Goal: Download file/media

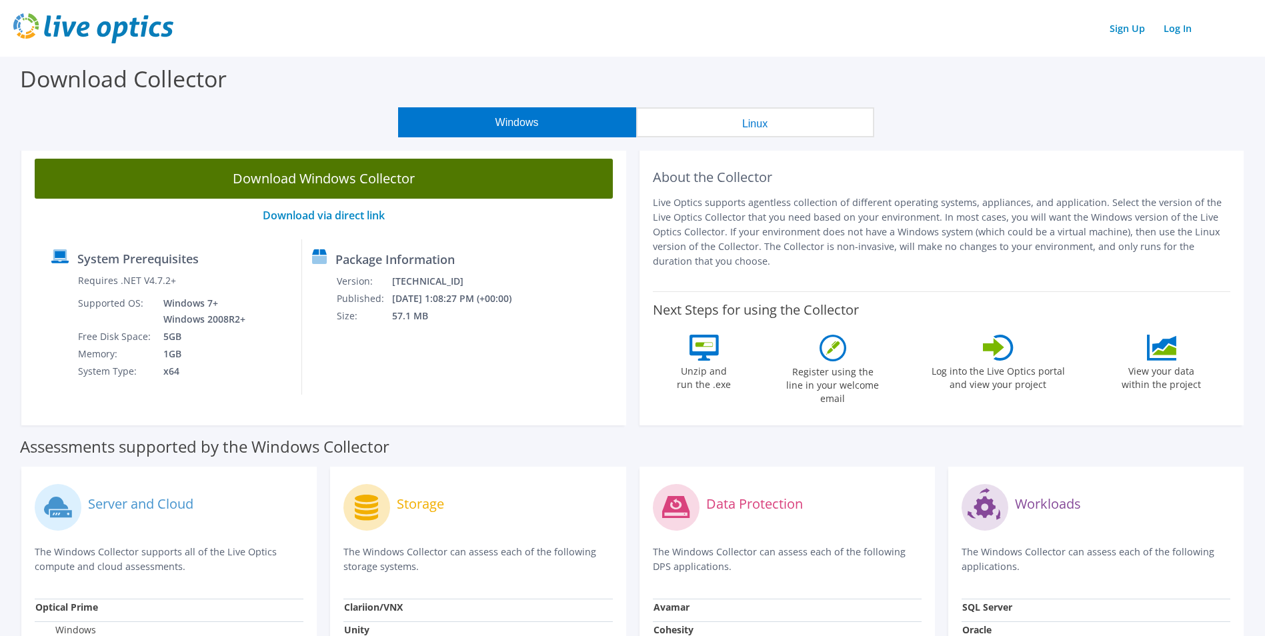
click at [380, 180] on link "Download Windows Collector" at bounding box center [324, 179] width 578 height 40
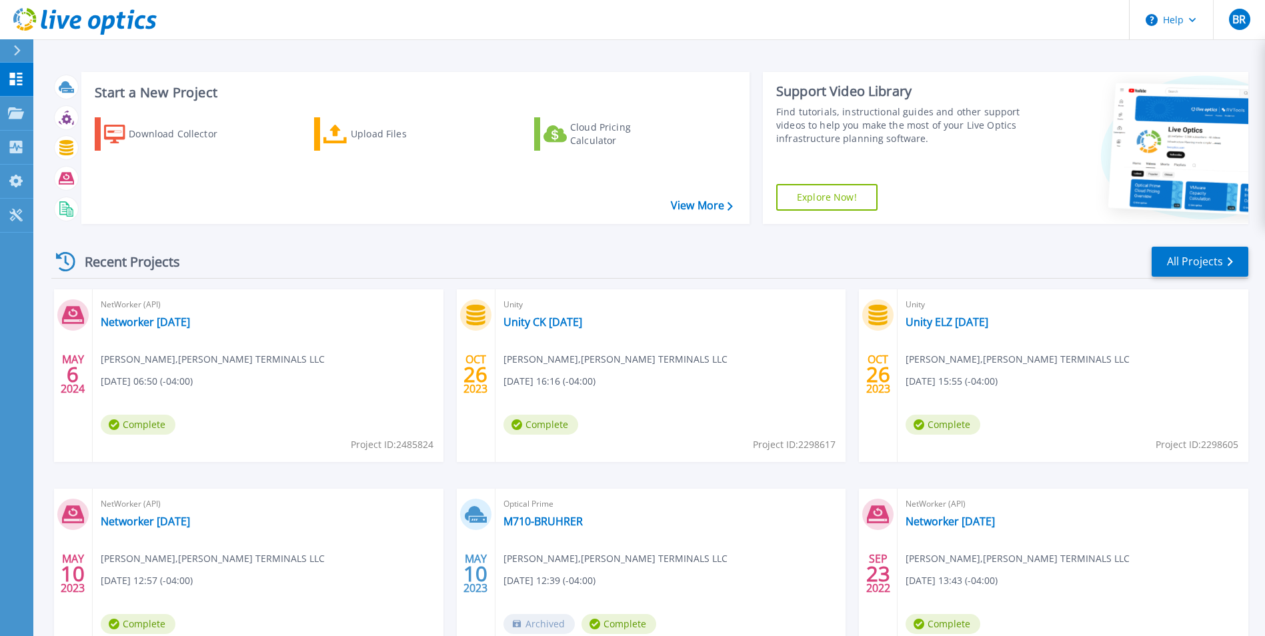
click at [63, 261] on icon at bounding box center [65, 261] width 19 height 19
click at [278, 261] on div "Recent Projects All Projects" at bounding box center [649, 261] width 1197 height 33
click at [70, 262] on icon at bounding box center [65, 261] width 19 height 19
click at [16, 115] on icon at bounding box center [16, 112] width 16 height 11
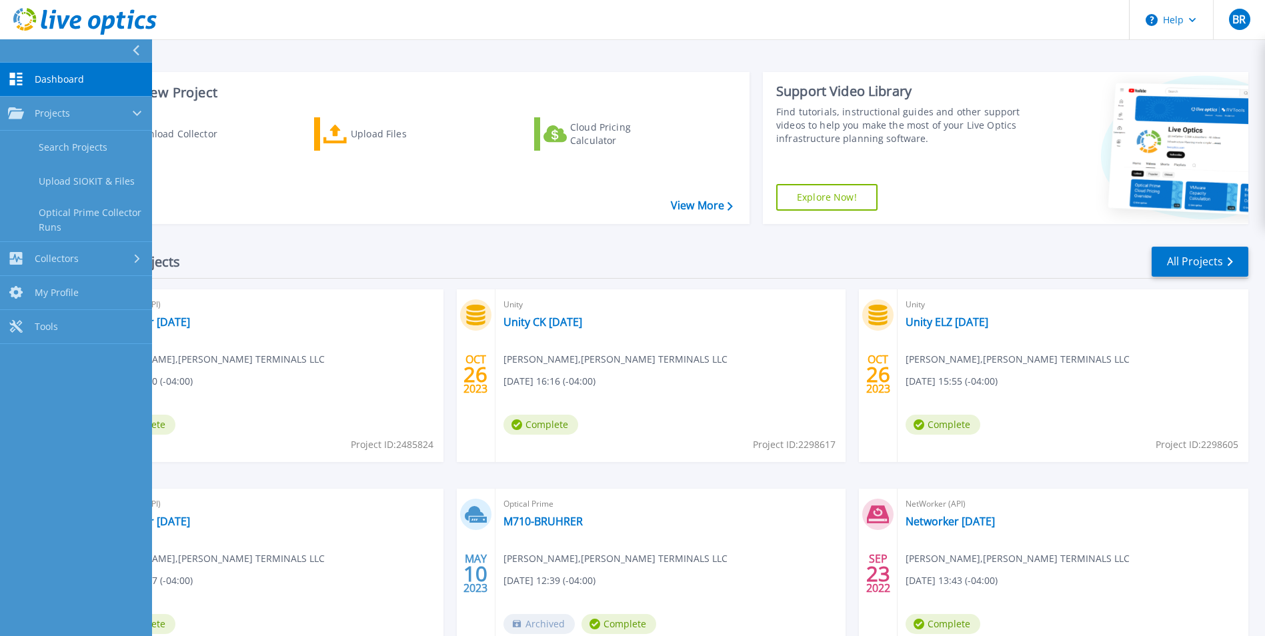
click at [33, 75] on link "Dashboard Dashboard" at bounding box center [76, 80] width 152 height 34
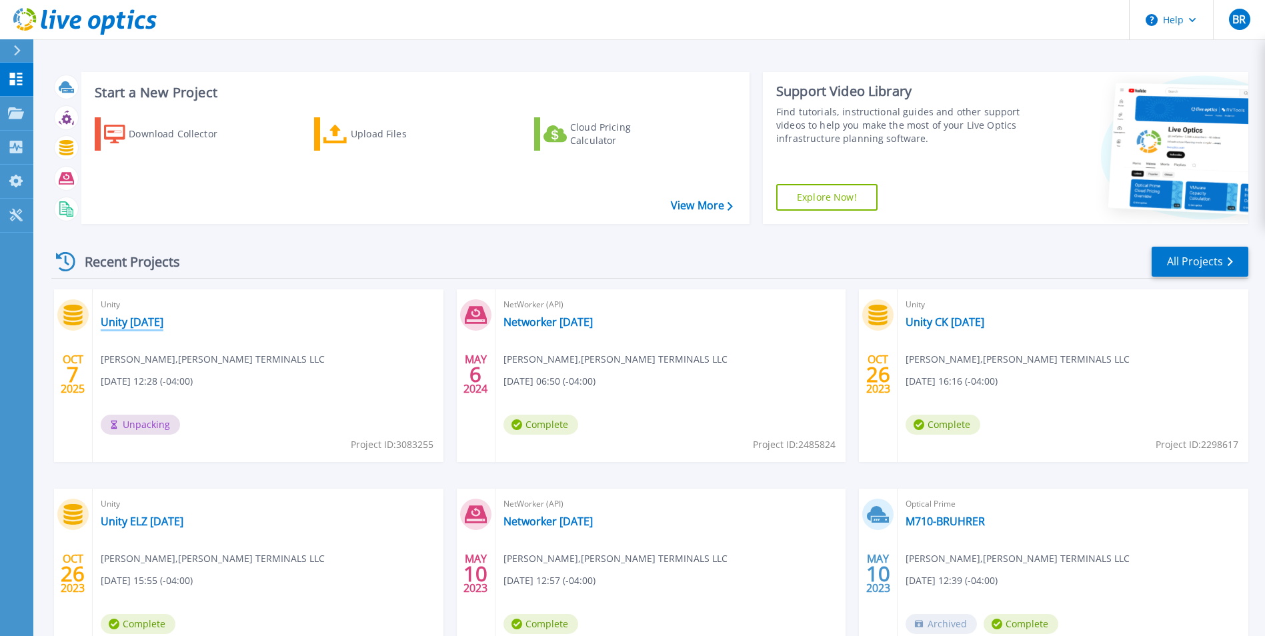
click at [151, 323] on link "Unity [DATE]" at bounding box center [132, 321] width 63 height 13
click at [14, 119] on icon at bounding box center [16, 112] width 16 height 11
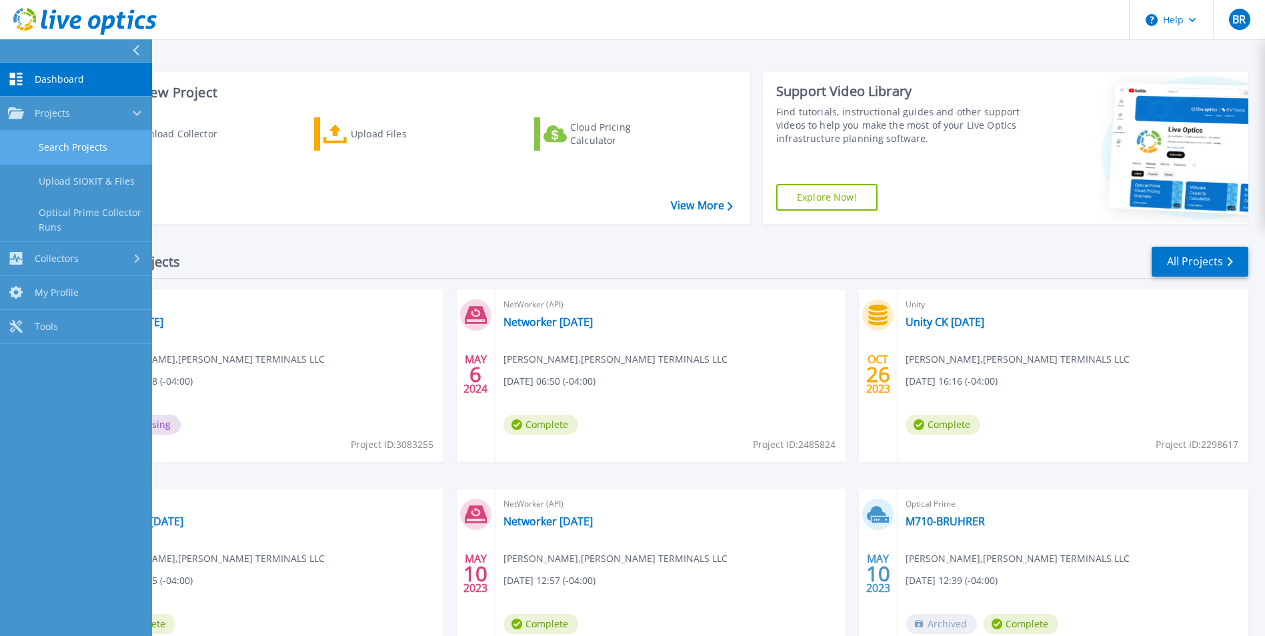
click at [70, 149] on link "Search Projects" at bounding box center [76, 148] width 152 height 34
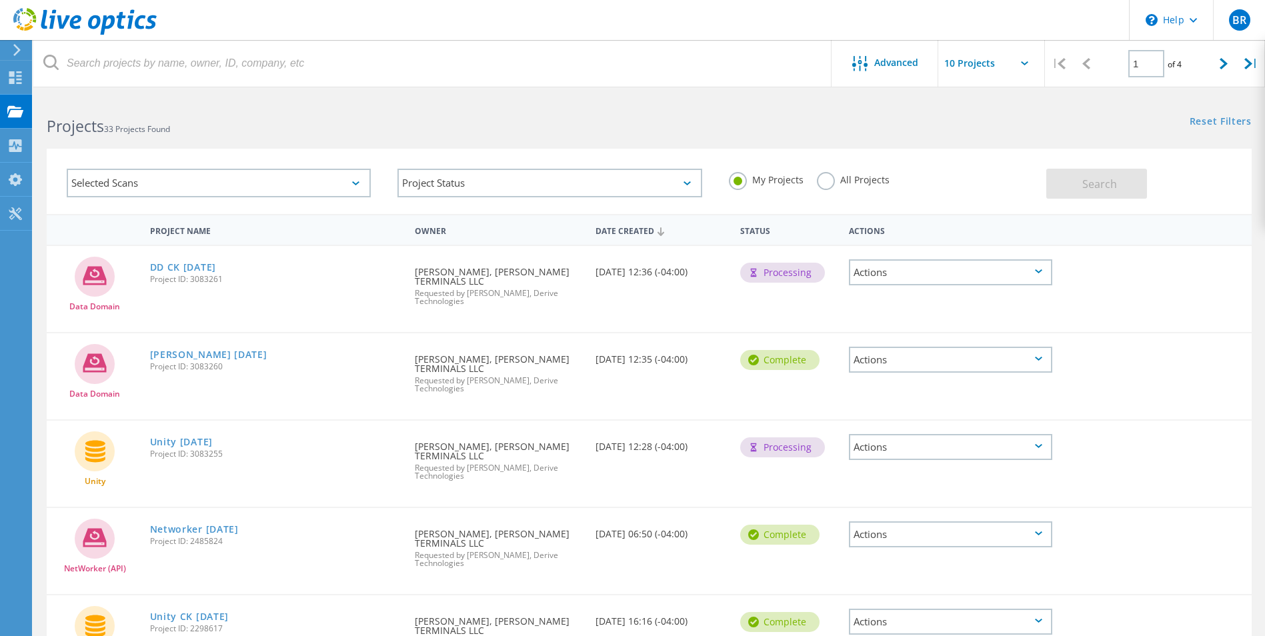
click at [77, 19] on icon at bounding box center [84, 21] width 143 height 27
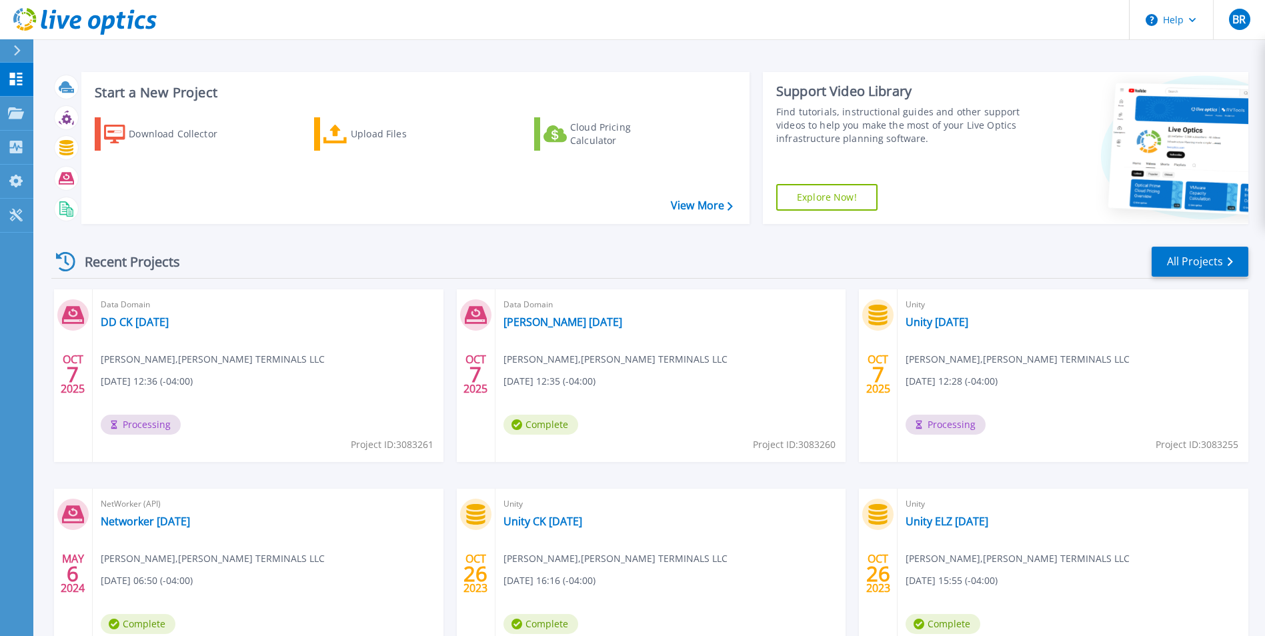
click at [295, 244] on div "Recent Projects All Projects [DATE] Data Domain DD CK [DATE] [PERSON_NAME] , [P…" at bounding box center [649, 467] width 1197 height 464
